Goal: Task Accomplishment & Management: Manage account settings

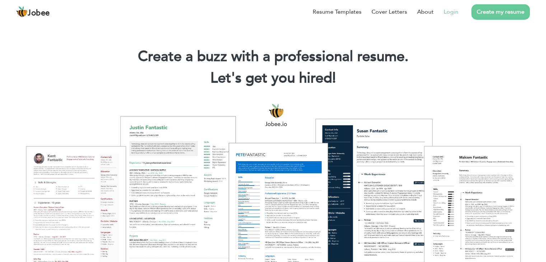
click at [452, 13] on link "Login" at bounding box center [451, 12] width 15 height 9
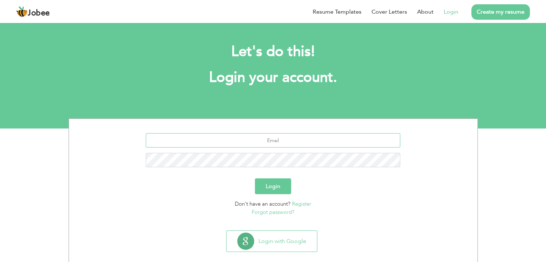
click at [277, 143] on input "text" at bounding box center [273, 140] width 254 height 14
type input "[EMAIL_ADDRESS][DOMAIN_NAME]"
click at [255, 178] on button "Login" at bounding box center [273, 186] width 36 height 16
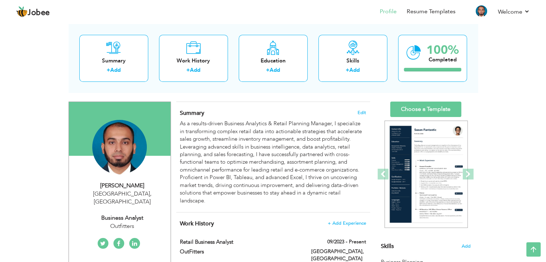
scroll to position [30, 0]
